Goal: Task Accomplishment & Management: Use online tool/utility

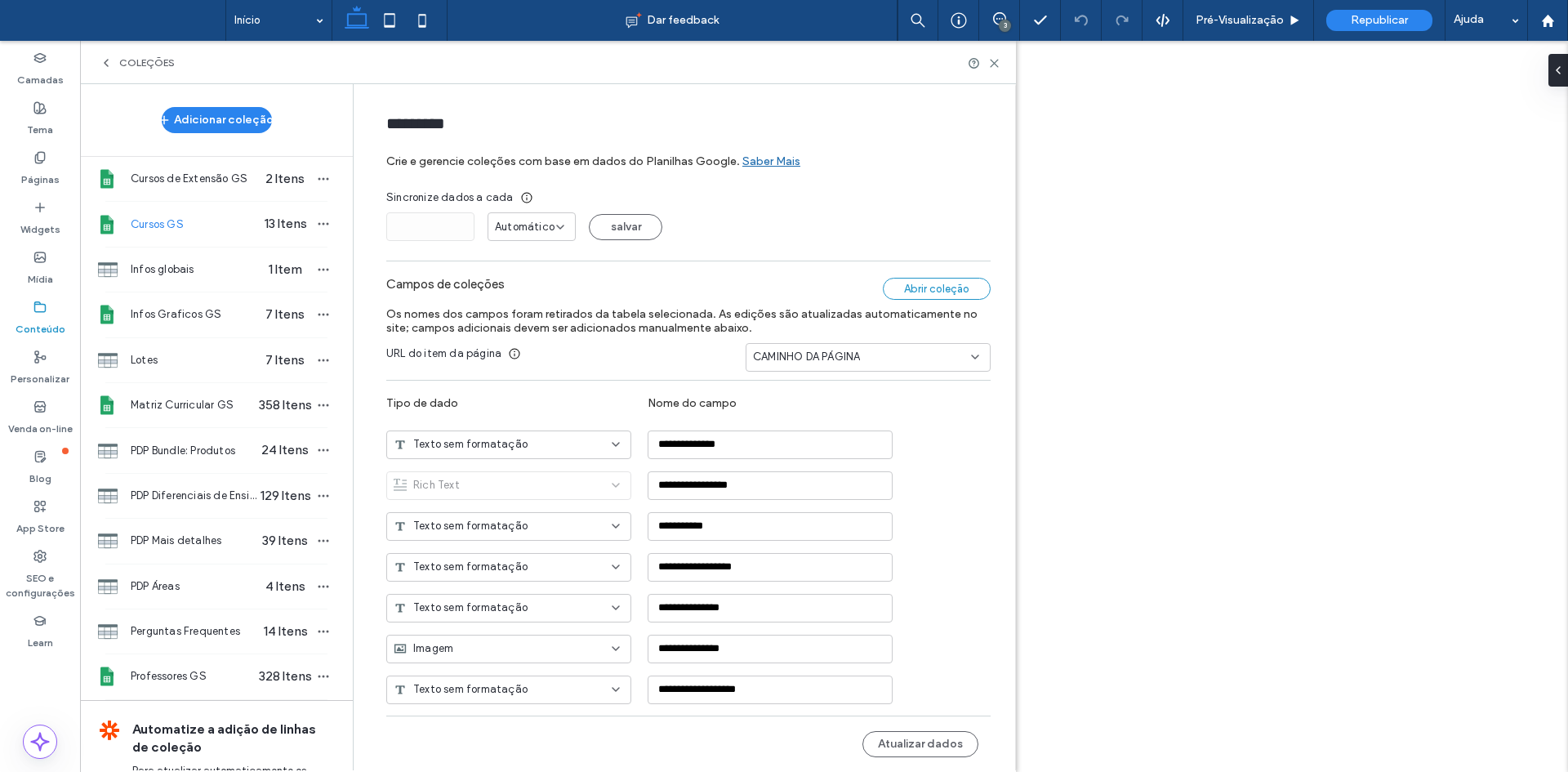
click at [912, 281] on div "Abrir coleção" at bounding box center [937, 289] width 108 height 22
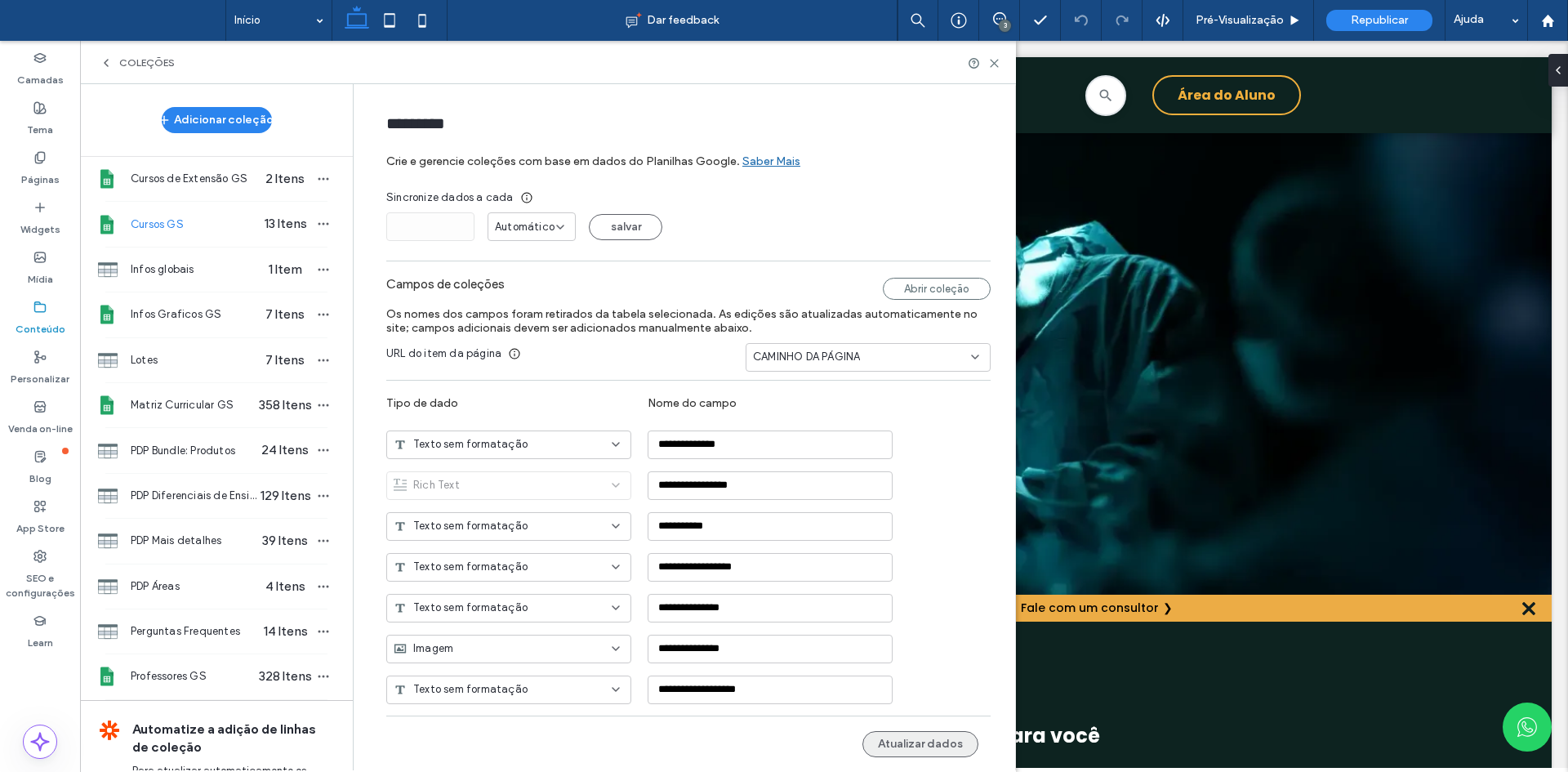
click at [906, 751] on button "Atualizar dados" at bounding box center [920, 745] width 116 height 26
click at [317, 222] on icon "button" at bounding box center [323, 223] width 13 height 13
click at [400, 251] on span "Publicar coleção" at bounding box center [403, 255] width 83 height 16
click at [994, 58] on icon at bounding box center [994, 64] width 12 height 12
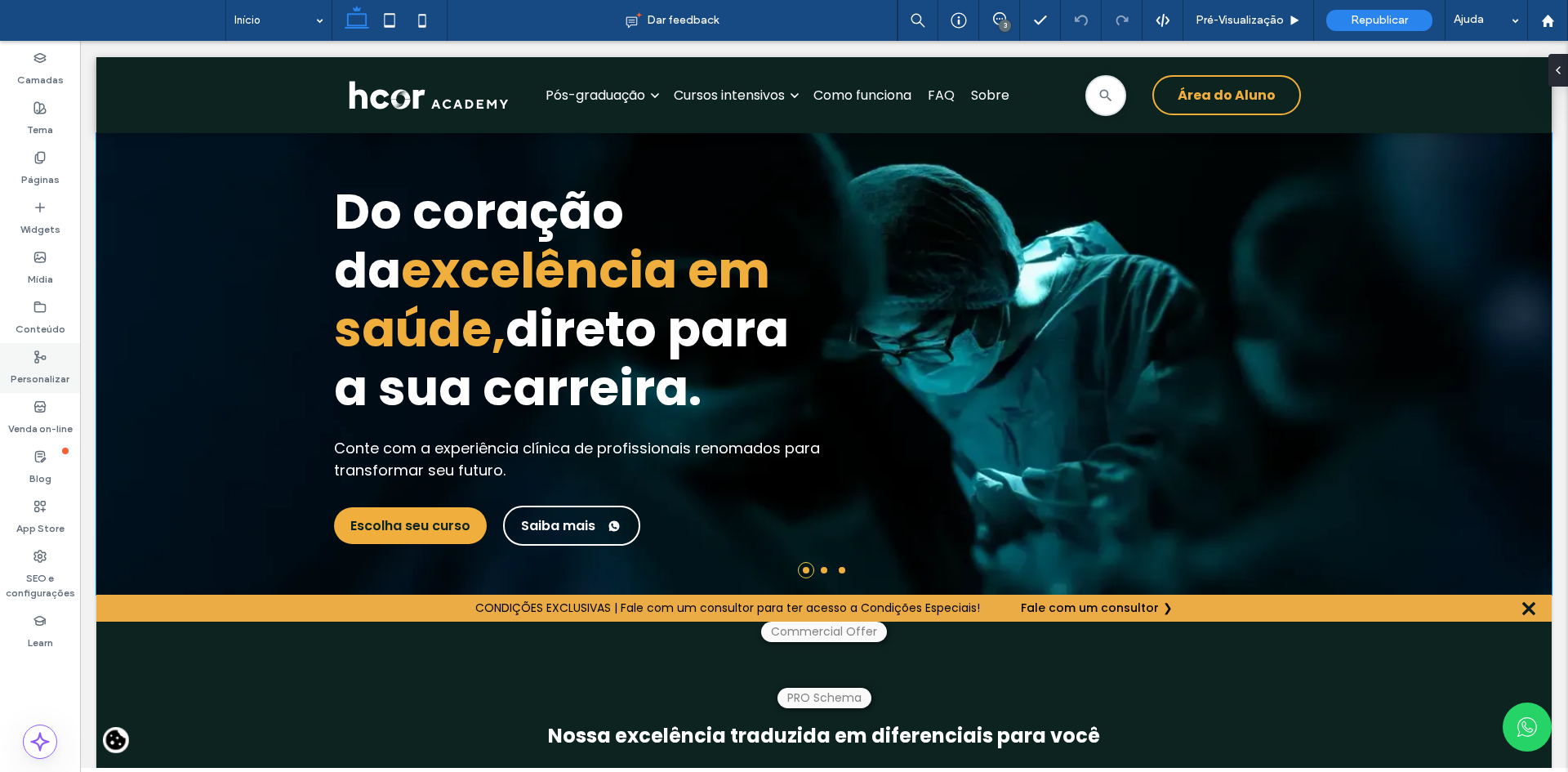
click at [41, 325] on label "Conteúdo" at bounding box center [40, 325] width 50 height 23
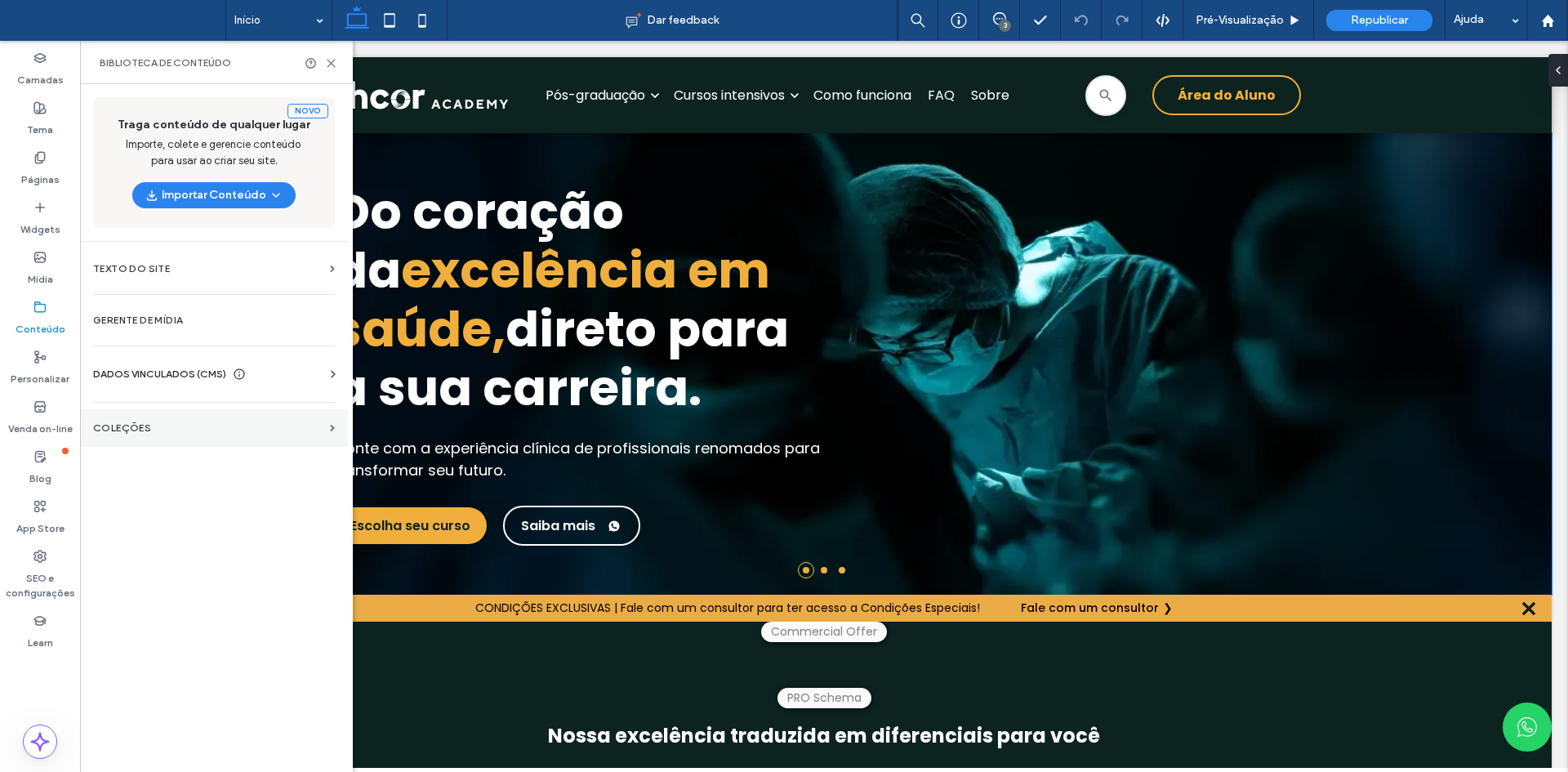
click at [134, 415] on section "COLEÇÕES" at bounding box center [214, 429] width 268 height 38
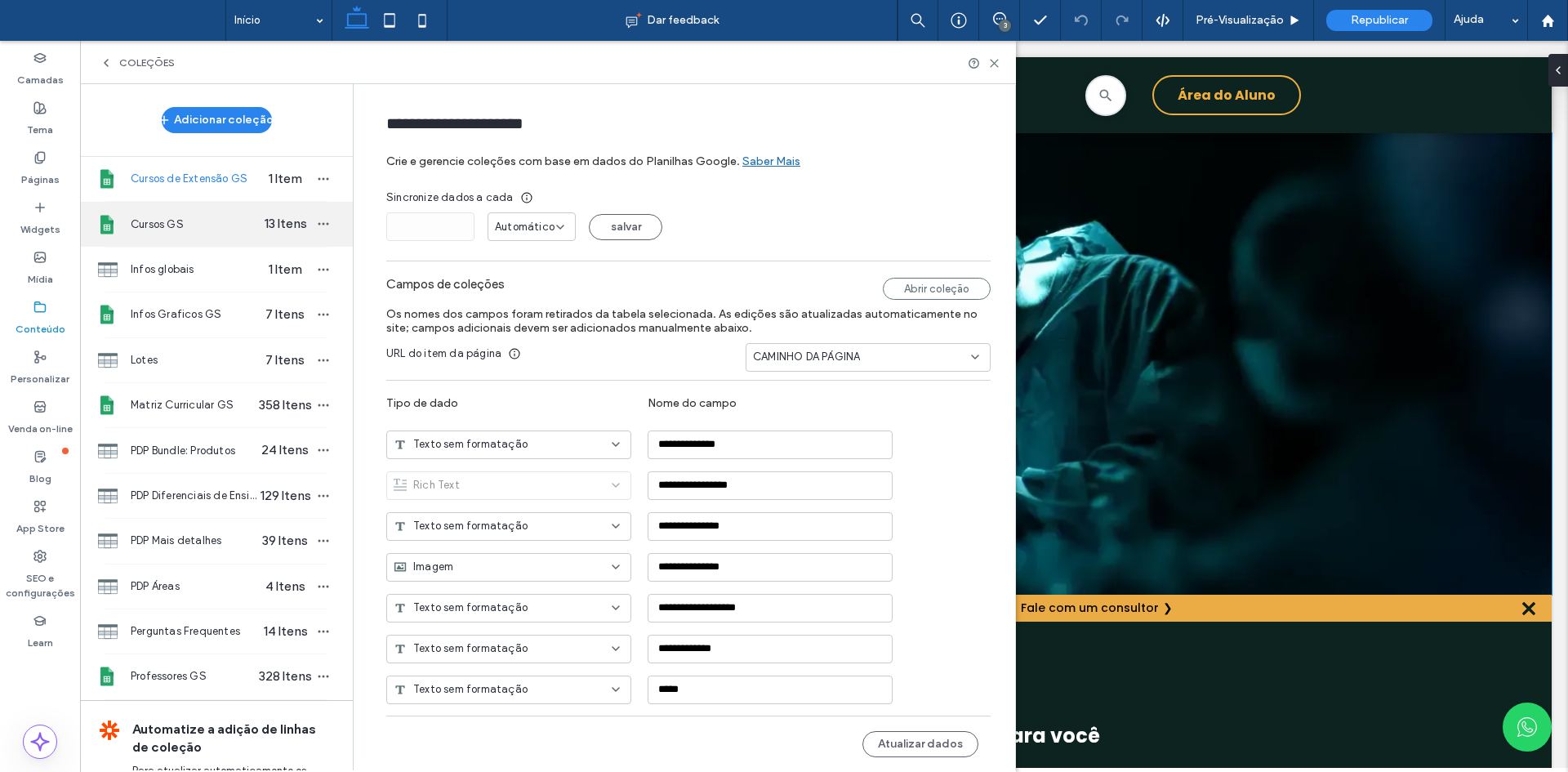
click at [131, 222] on span "Cursos GS" at bounding box center [193, 224] width 126 height 16
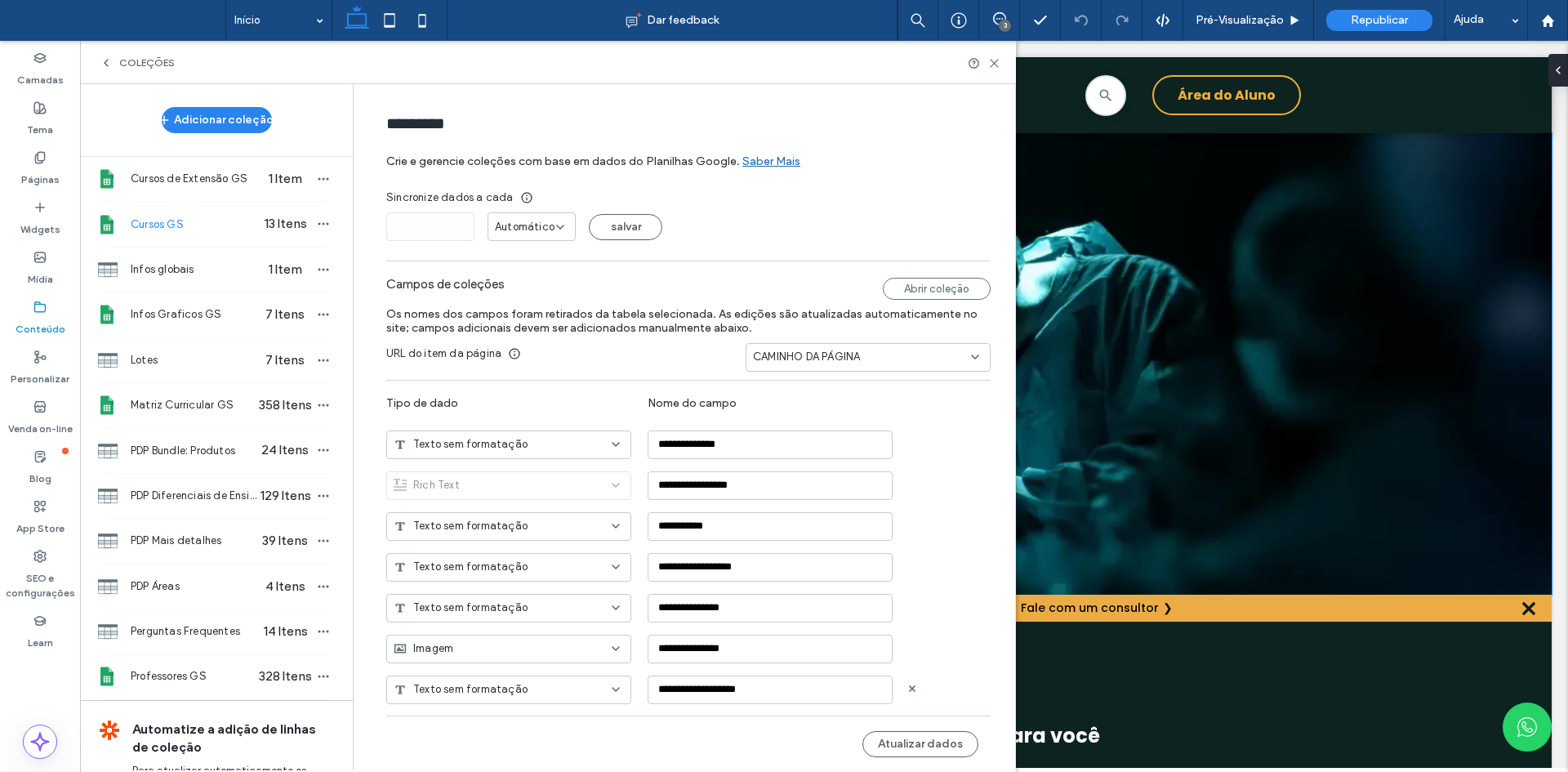
type input "*********"
click at [941, 750] on button "Atualizar dados" at bounding box center [920, 745] width 116 height 26
click at [317, 217] on icon "button" at bounding box center [323, 223] width 13 height 13
click at [366, 251] on span "Publicar coleção" at bounding box center [403, 255] width 83 height 16
